Goal: Find specific page/section: Find specific page/section

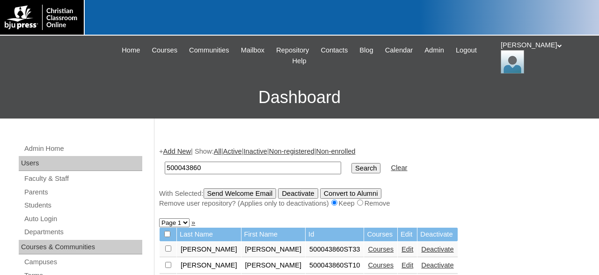
scroll to position [30, 0]
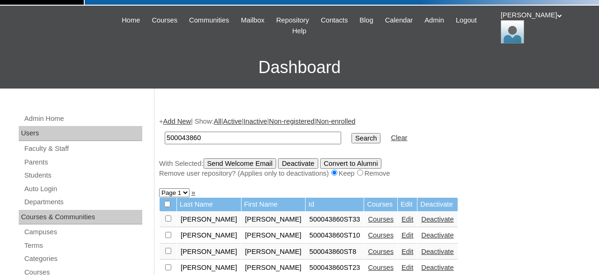
drag, startPoint x: 222, startPoint y: 138, endPoint x: 140, endPoint y: 137, distance: 81.9
click at [165, 137] on input "500043860" at bounding box center [253, 137] width 176 height 13
type input "696103"
click at [351, 133] on input "Search" at bounding box center [365, 138] width 29 height 10
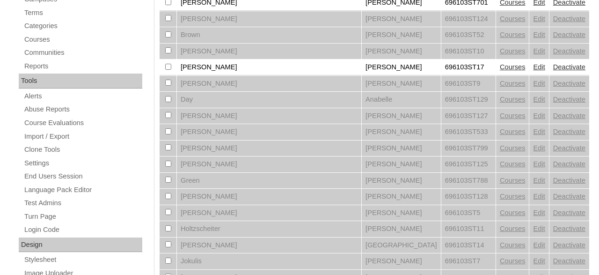
scroll to position [243, 0]
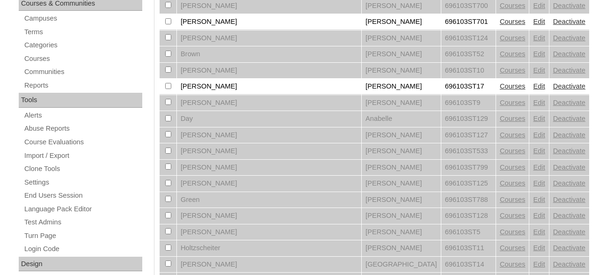
click at [500, 89] on link "Courses" at bounding box center [513, 85] width 26 height 7
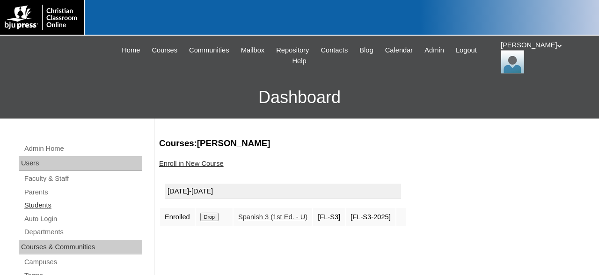
click at [45, 206] on link "Students" at bounding box center [82, 205] width 119 height 12
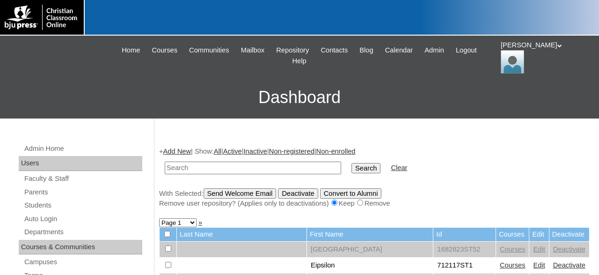
click at [260, 165] on input "text" at bounding box center [253, 167] width 176 height 13
type input "696103"
click at [351, 163] on input "Search" at bounding box center [365, 168] width 29 height 10
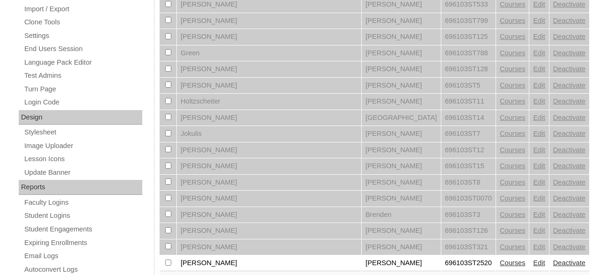
scroll to position [535, 0]
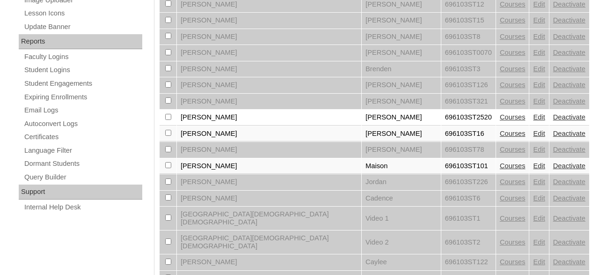
click at [500, 168] on link "Courses" at bounding box center [513, 165] width 26 height 7
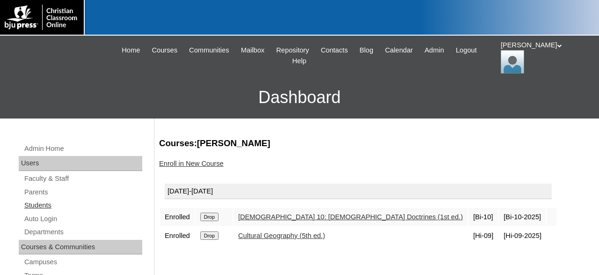
click at [46, 204] on link "Students" at bounding box center [82, 205] width 119 height 12
